Goal: Use online tool/utility: Utilize a website feature to perform a specific function

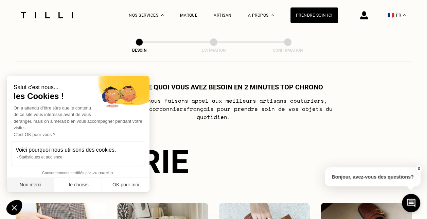
click at [36, 183] on button "Non merci" at bounding box center [31, 185] width 48 height 14
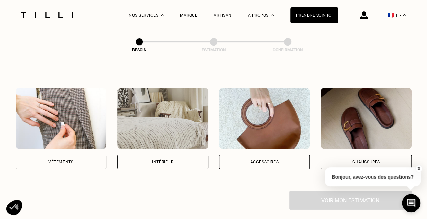
scroll to position [115, 0]
click at [81, 156] on div "Vêtements" at bounding box center [61, 161] width 91 height 14
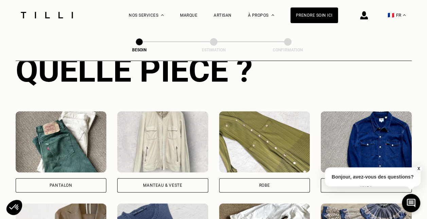
scroll to position [287, 0]
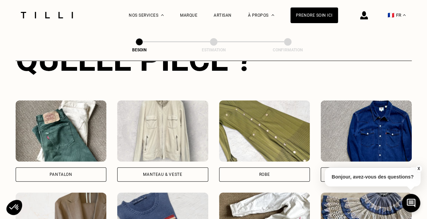
click at [77, 167] on div "Pantalon" at bounding box center [61, 174] width 91 height 14
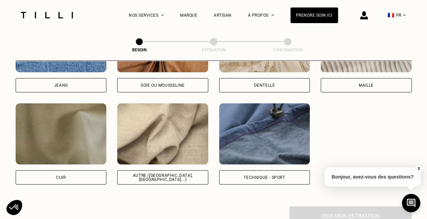
scroll to position [757, 0]
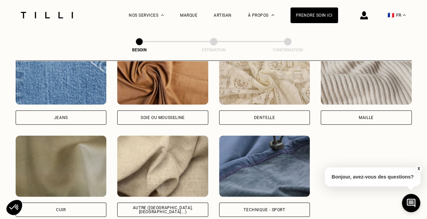
click at [173, 159] on img at bounding box center [162, 166] width 91 height 61
select select "FR"
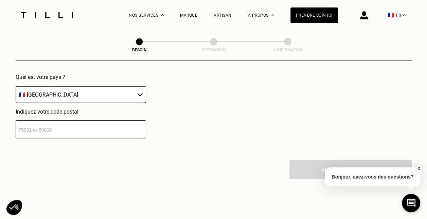
scroll to position [1004, 0]
click at [118, 125] on input "number" at bounding box center [81, 129] width 131 height 18
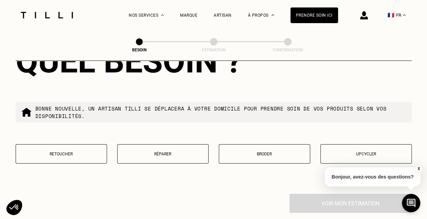
scroll to position [1144, 0]
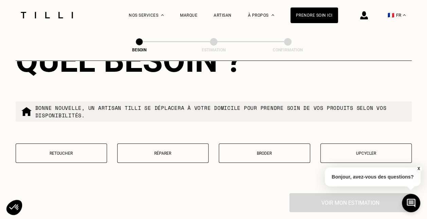
type input "75016"
click at [64, 151] on p "Retoucher" at bounding box center [61, 153] width 84 height 5
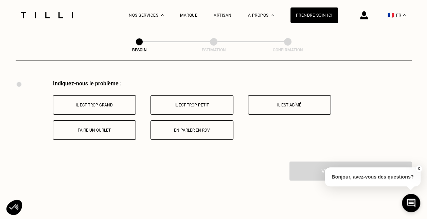
click at [156, 151] on div "Indiquez-nous le problème : Il est trop grand Il est trop petit Il est abîmé Fa…" at bounding box center [214, 120] width 397 height 81
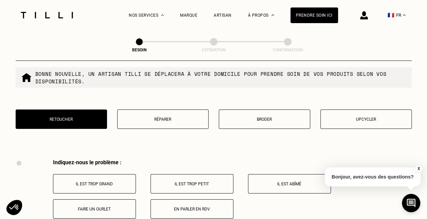
scroll to position [1178, 0]
click at [159, 117] on p "Réparer" at bounding box center [163, 119] width 84 height 5
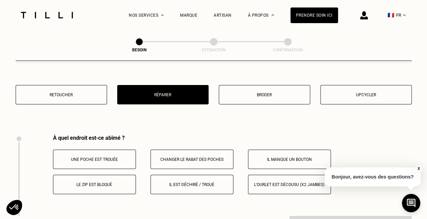
scroll to position [1203, 0]
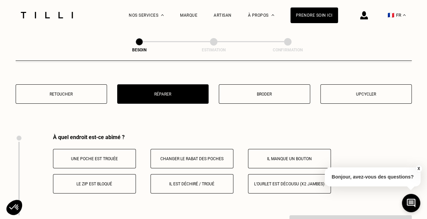
click at [77, 92] on p "Retoucher" at bounding box center [61, 94] width 84 height 5
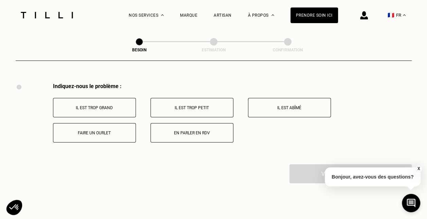
scroll to position [1257, 0]
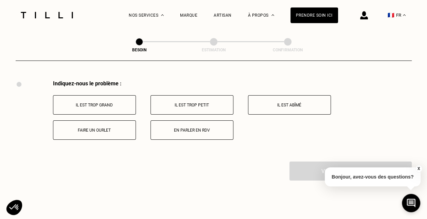
click at [122, 128] on p "Faire un ourlet" at bounding box center [94, 130] width 75 height 5
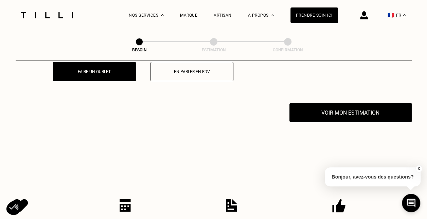
scroll to position [1338, 0]
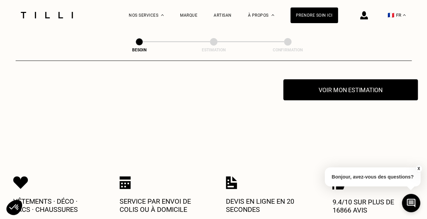
click at [311, 88] on button "Voir mon estimation" at bounding box center [351, 89] width 135 height 21
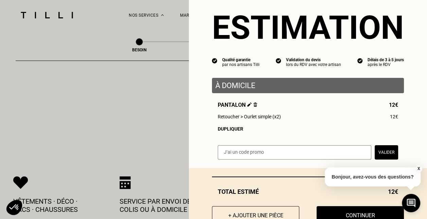
scroll to position [11, 0]
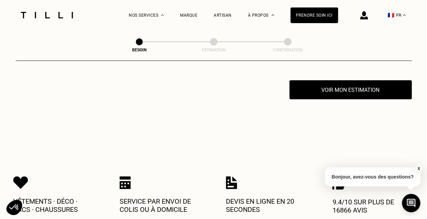
click at [420, 171] on button "X" at bounding box center [419, 168] width 7 height 7
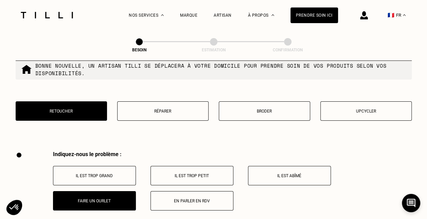
scroll to position [1220, 0]
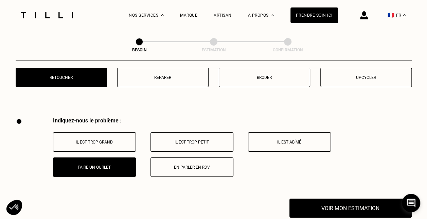
click at [193, 132] on button "Il est trop petit" at bounding box center [192, 141] width 83 height 19
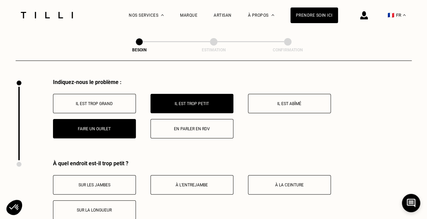
scroll to position [1259, 0]
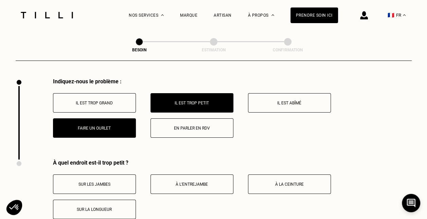
click at [192, 101] on p "Il est trop petit" at bounding box center [191, 103] width 75 height 5
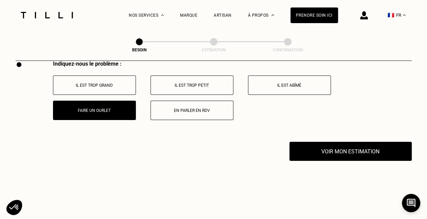
scroll to position [1251, 0]
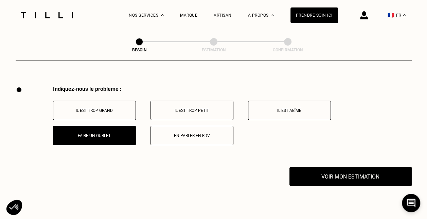
click at [112, 101] on button "Il est trop grand" at bounding box center [94, 110] width 83 height 19
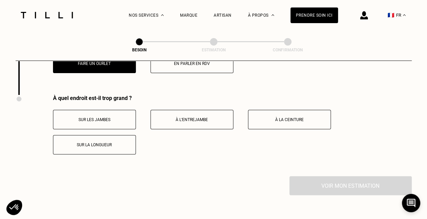
scroll to position [1338, 0]
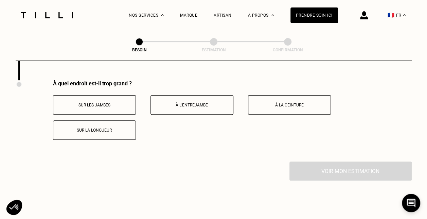
click at [120, 103] on p "Sur les jambes" at bounding box center [94, 105] width 75 height 5
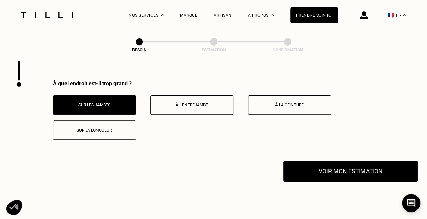
click at [314, 168] on button "Voir mon estimation" at bounding box center [351, 171] width 135 height 21
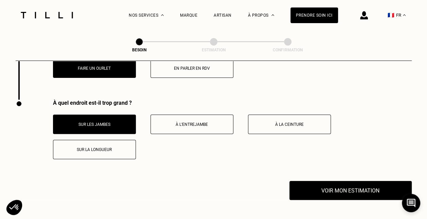
scroll to position [1313, 0]
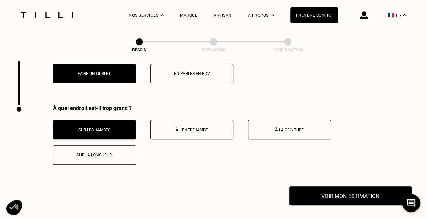
click at [103, 128] on p "Sur les jambes" at bounding box center [94, 130] width 75 height 5
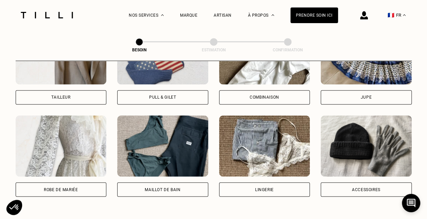
scroll to position [384, 0]
